Goal: Transaction & Acquisition: Purchase product/service

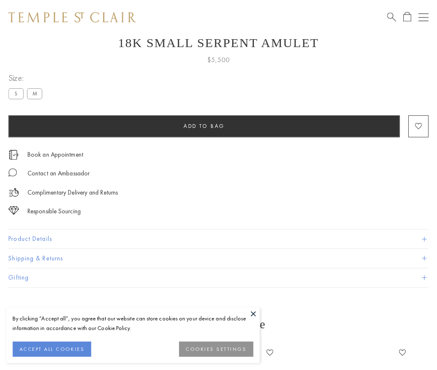
scroll to position [32, 0]
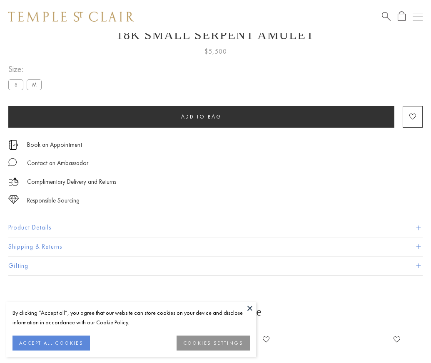
click at [201, 117] on span "Add to bag" at bounding box center [201, 116] width 41 height 7
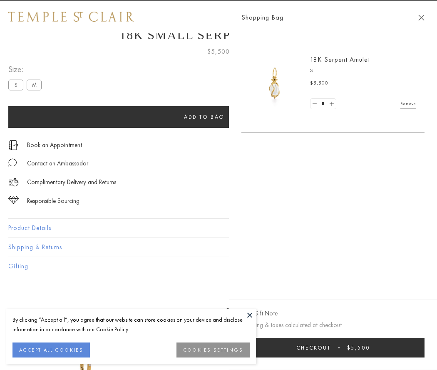
click at [331, 347] on span "Checkout" at bounding box center [313, 347] width 35 height 7
